Goal: Task Accomplishment & Management: Manage account settings

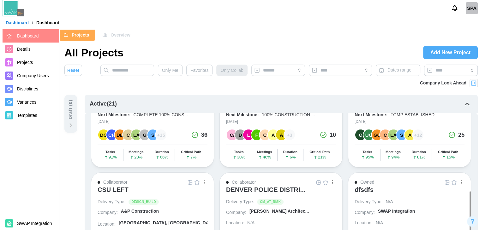
scroll to position [218, 0]
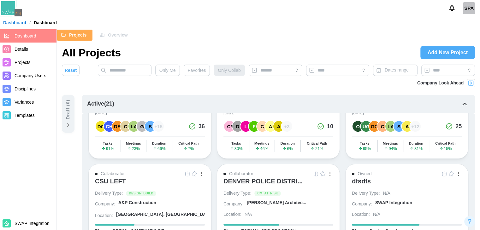
click at [444, 171] on link at bounding box center [444, 174] width 7 height 7
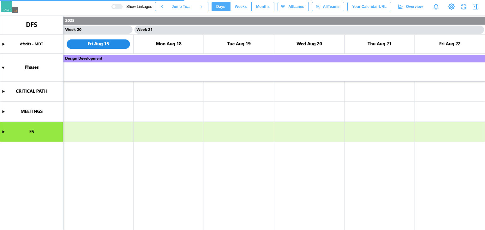
scroll to position [0, 6959]
click at [448, 7] on icon at bounding box center [452, 7] width 8 height 8
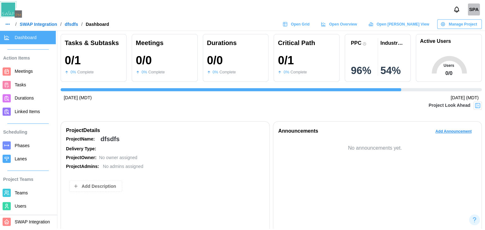
scroll to position [76, 0]
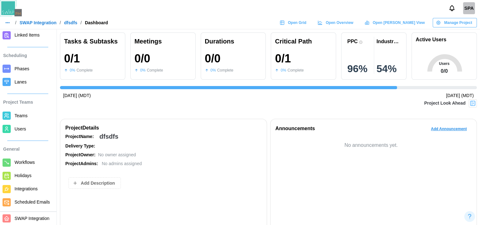
click at [26, 202] on span "Scheduled Emails" at bounding box center [32, 202] width 35 height 5
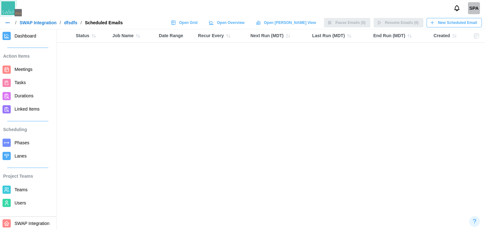
click at [444, 21] on span "New Scheduled Email" at bounding box center [457, 22] width 39 height 9
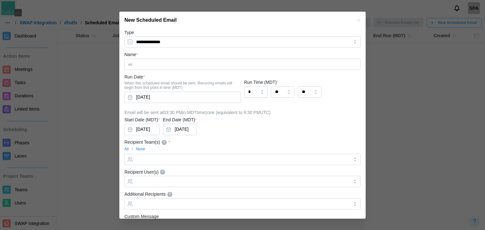
click at [158, 60] on input "Name *" at bounding box center [242, 64] width 236 height 11
type input "*********"
click at [175, 157] on div at bounding box center [241, 159] width 214 height 11
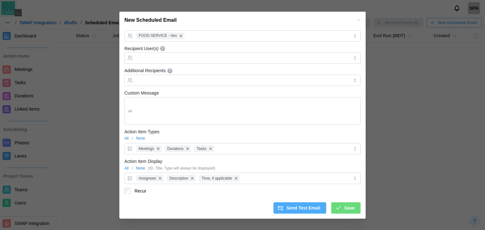
drag, startPoint x: 367, startPoint y: 200, endPoint x: 347, endPoint y: 208, distance: 21.7
click at [347, 230] on div "**********" at bounding box center [242, 230] width 485 height 0
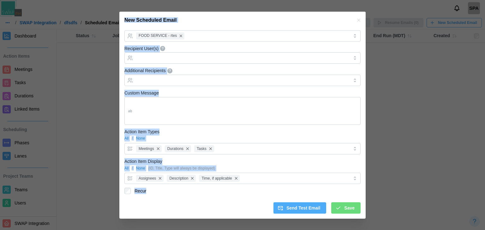
click at [347, 208] on span "Save" at bounding box center [349, 208] width 10 height 11
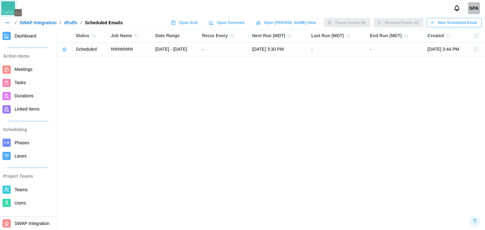
click at [63, 51] on icon "button" at bounding box center [64, 49] width 5 height 5
click at [251, 176] on main "Status Job Name Date Range Recur Every Next Run (MDT) Last Run (MDT) End Run (M…" at bounding box center [242, 115] width 485 height 230
